Goal: Information Seeking & Learning: Learn about a topic

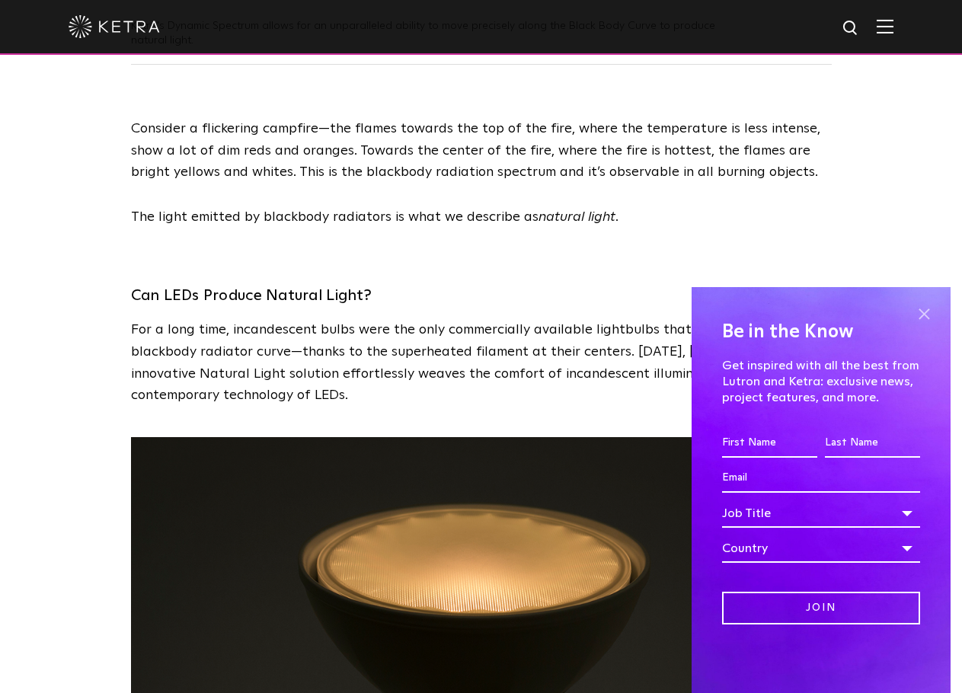
click at [923, 309] on span at bounding box center [924, 313] width 23 height 23
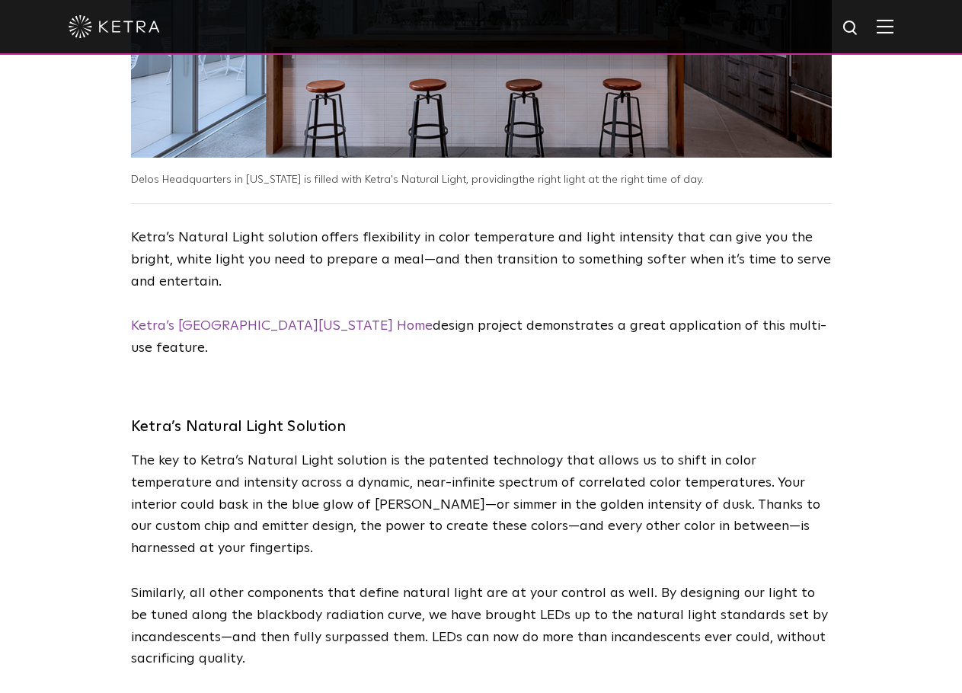
scroll to position [2895, 0]
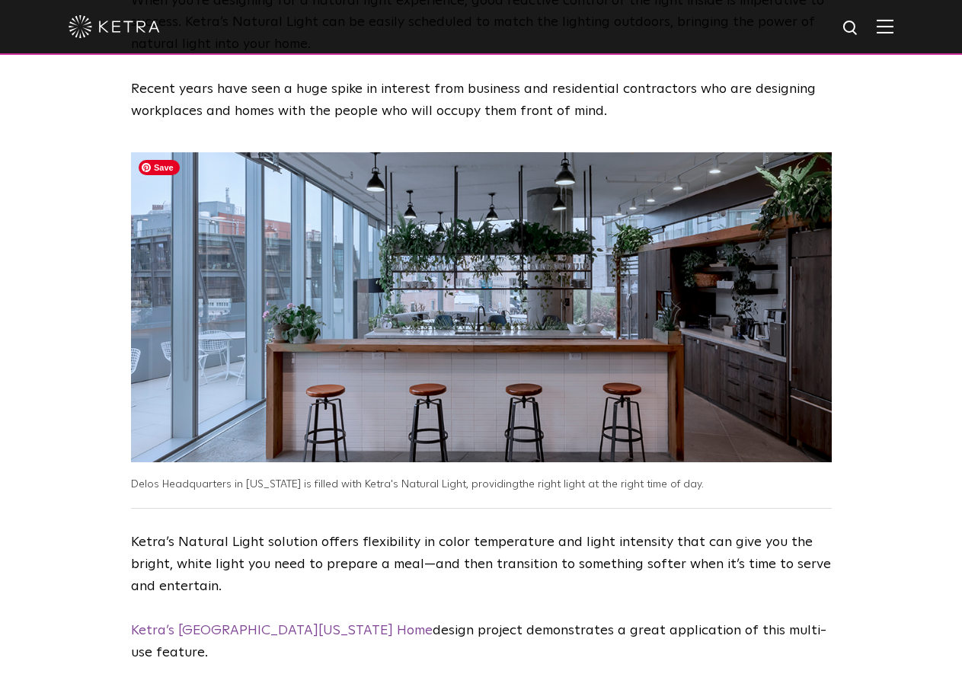
click at [684, 333] on img at bounding box center [481, 307] width 701 height 310
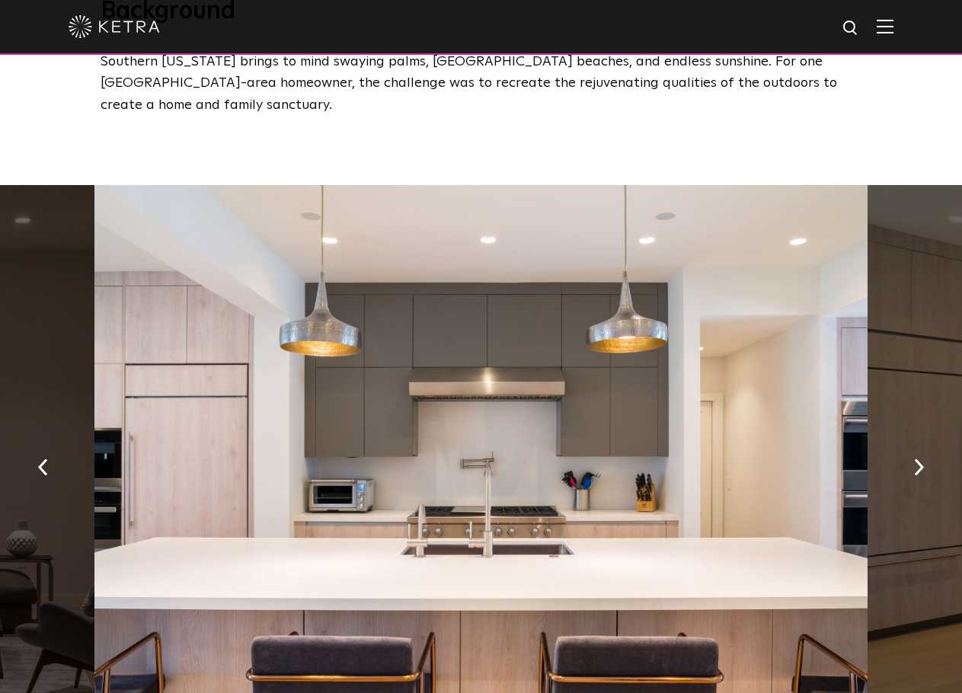
scroll to position [762, 0]
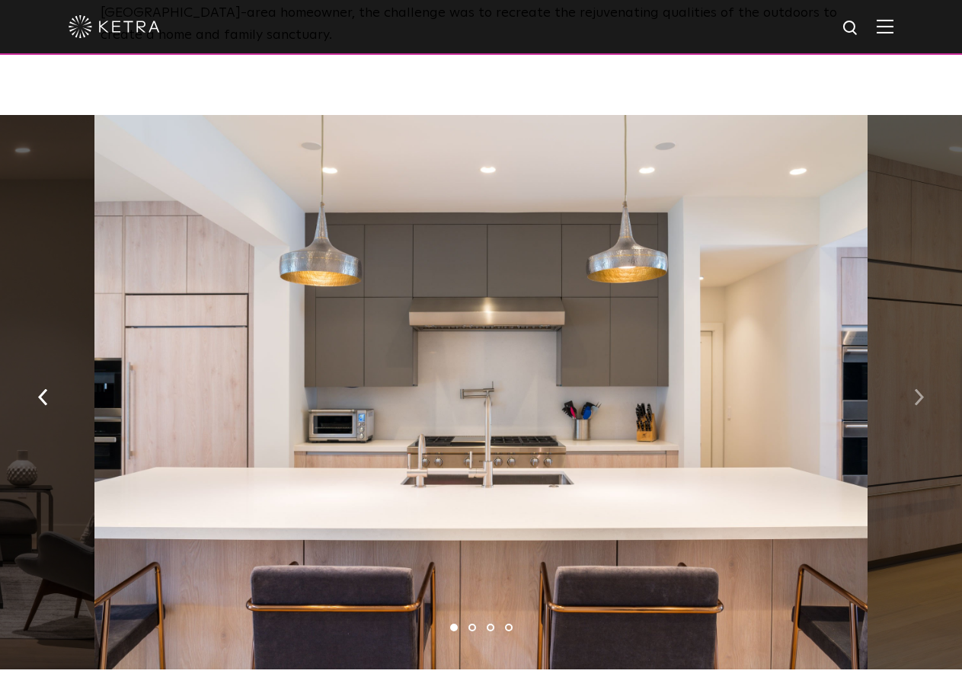
click at [912, 387] on button "button" at bounding box center [919, 396] width 33 height 53
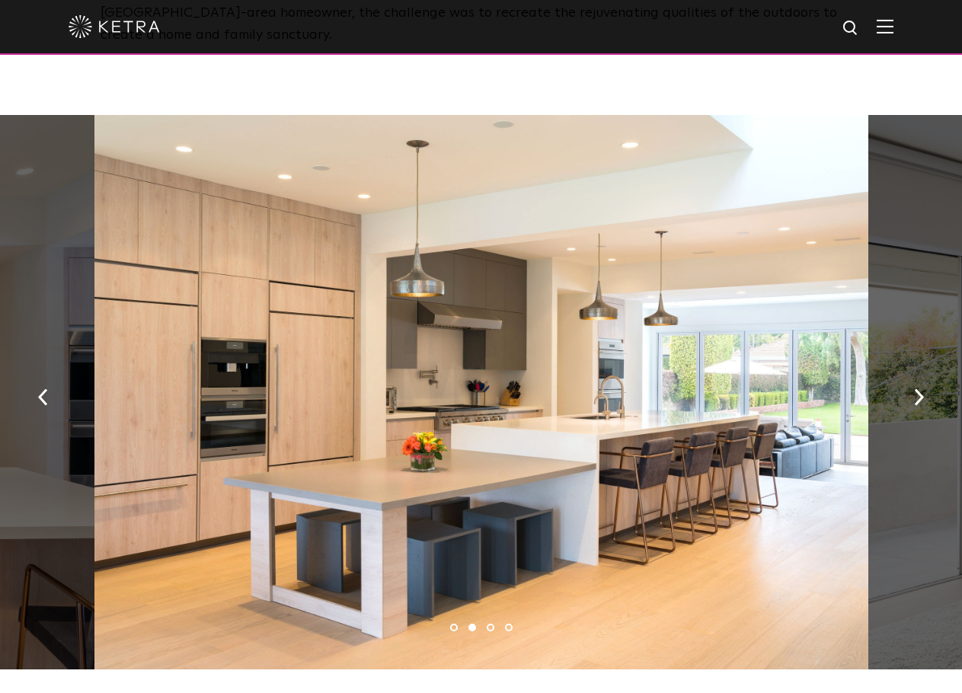
click at [777, 446] on div at bounding box center [481, 392] width 774 height 555
click at [922, 389] on img "button" at bounding box center [919, 397] width 10 height 17
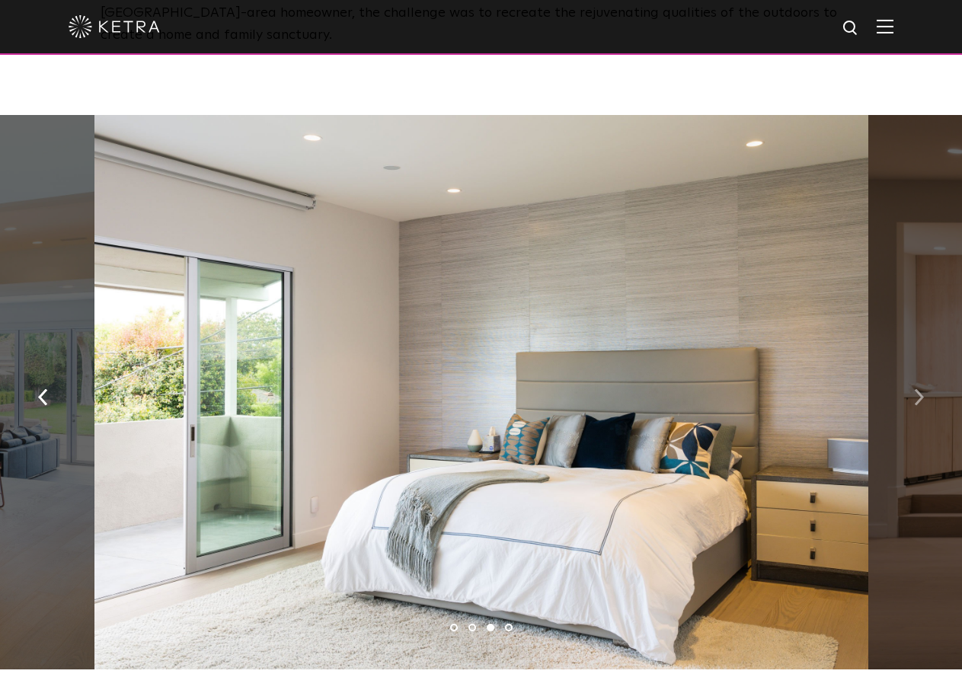
click at [922, 389] on img "button" at bounding box center [919, 397] width 10 height 17
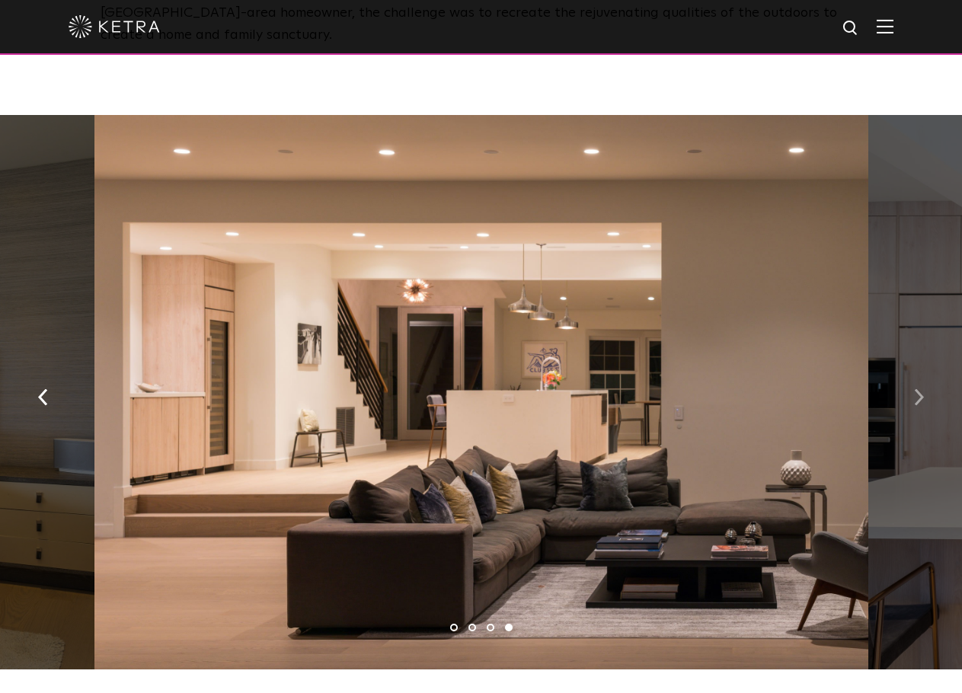
click at [922, 389] on img "button" at bounding box center [919, 397] width 10 height 17
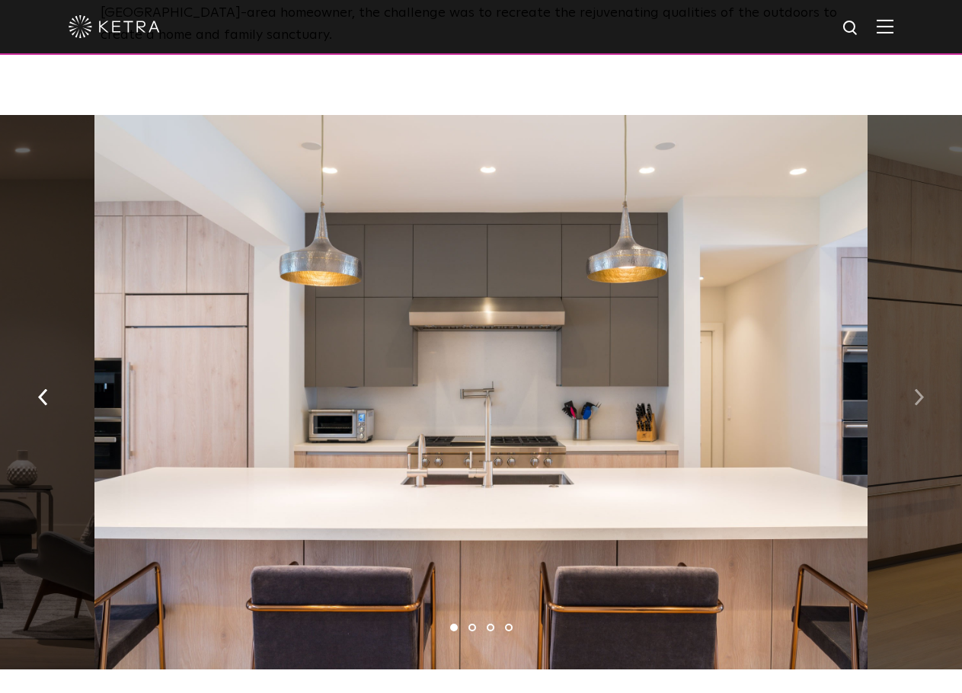
click at [922, 389] on img "button" at bounding box center [919, 397] width 10 height 17
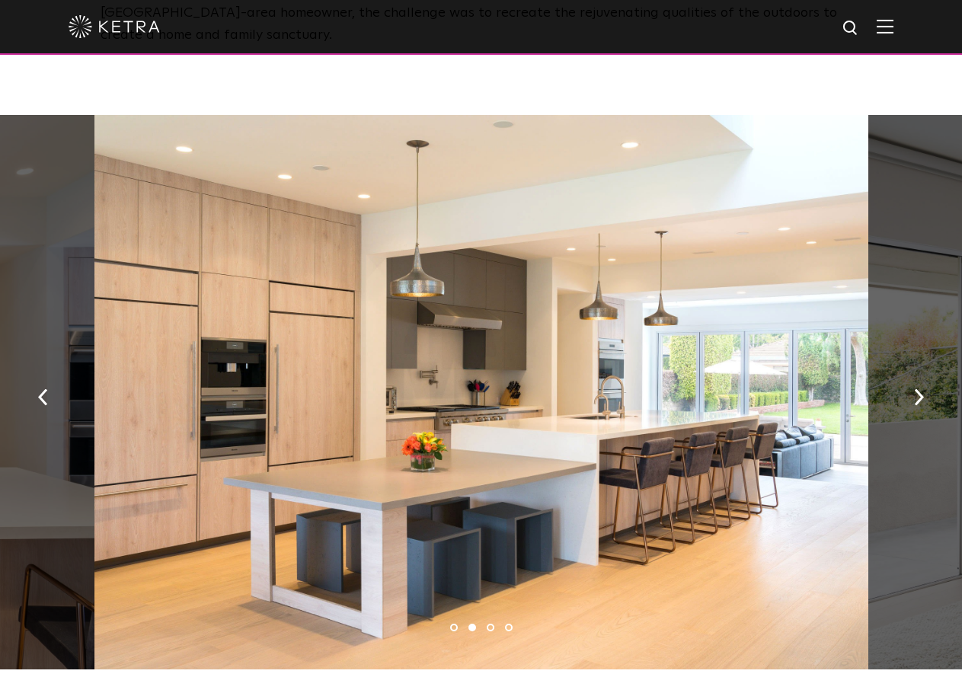
click at [392, 424] on div at bounding box center [481, 392] width 774 height 555
